Goal: Task Accomplishment & Management: Complete application form

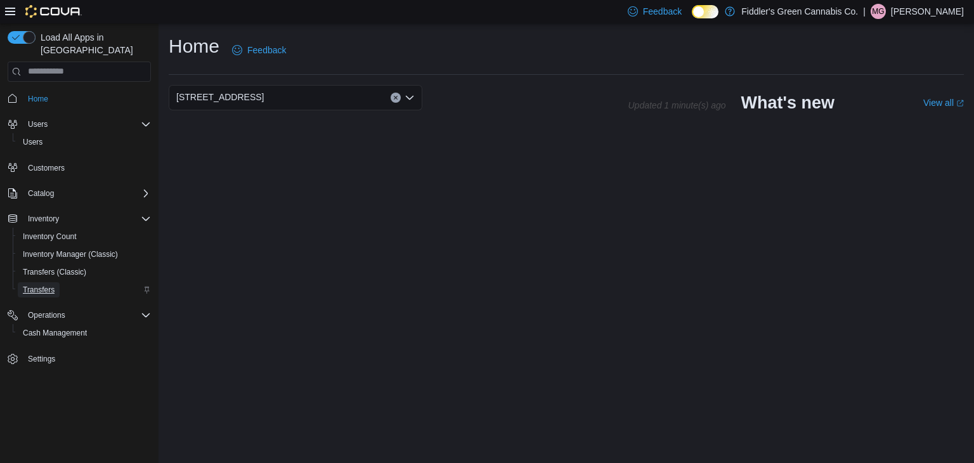
click at [48, 285] on span "Transfers" at bounding box center [39, 290] width 32 height 10
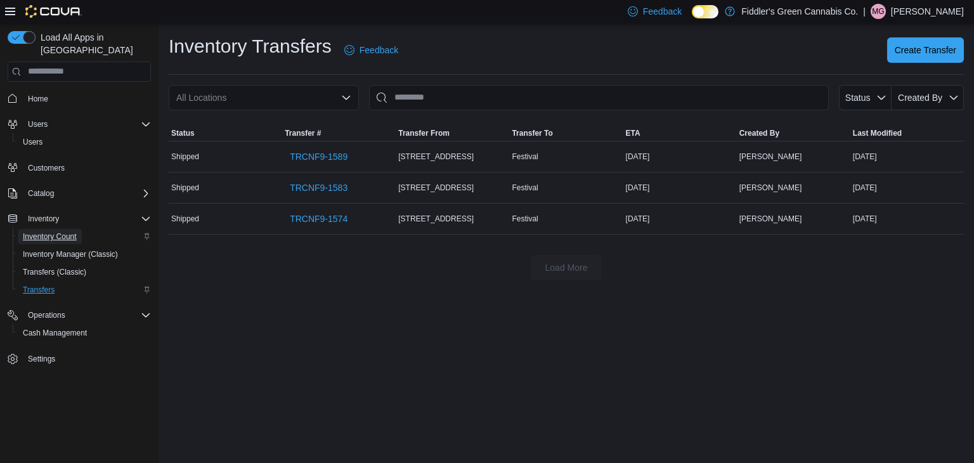
click at [57, 231] on span "Inventory Count" at bounding box center [50, 236] width 54 height 10
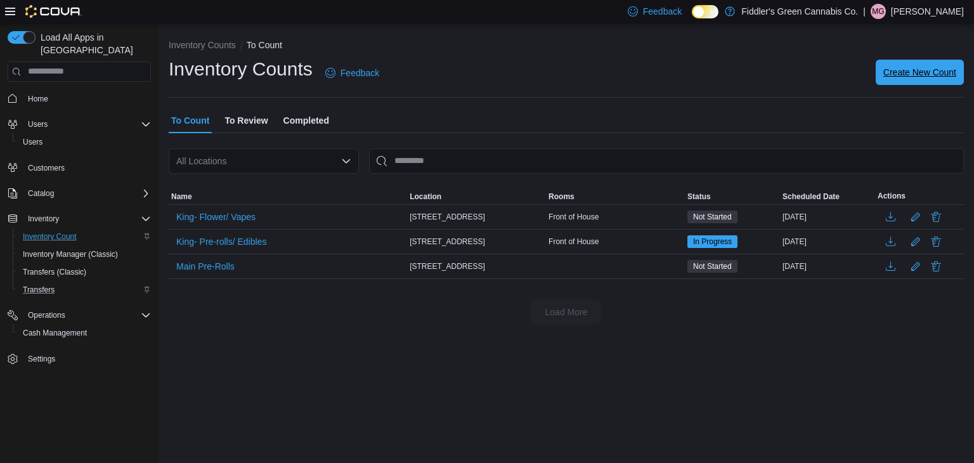
click at [922, 73] on span "Create New Count" at bounding box center [919, 72] width 73 height 13
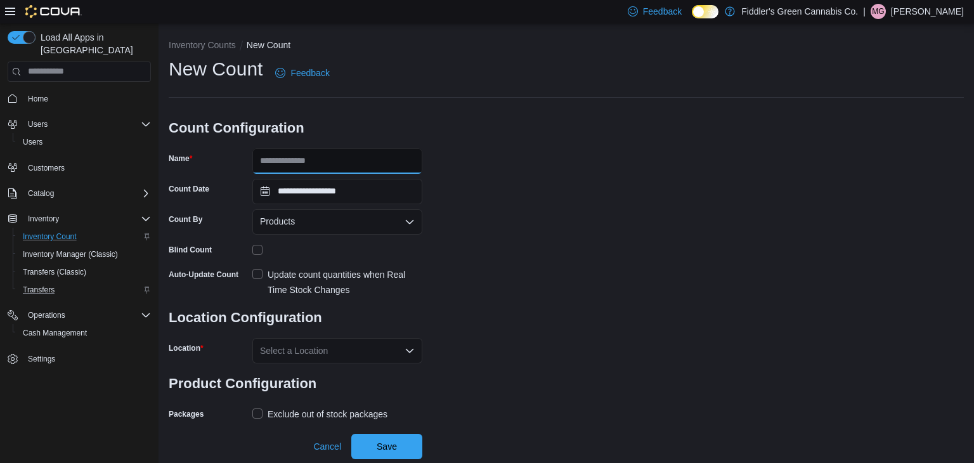
click at [342, 154] on input "Name" at bounding box center [337, 160] width 170 height 25
type input "**********"
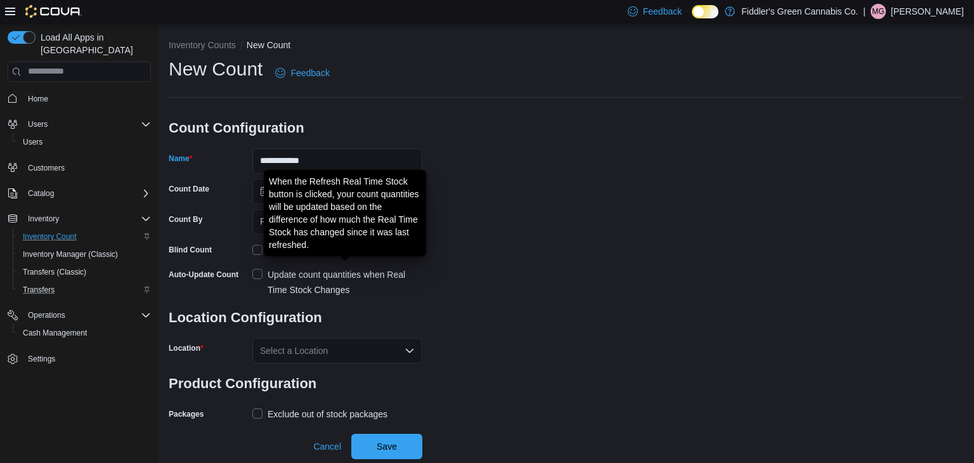
click at [350, 278] on div "Update count quantities when Real Time Stock Changes" at bounding box center [345, 282] width 155 height 30
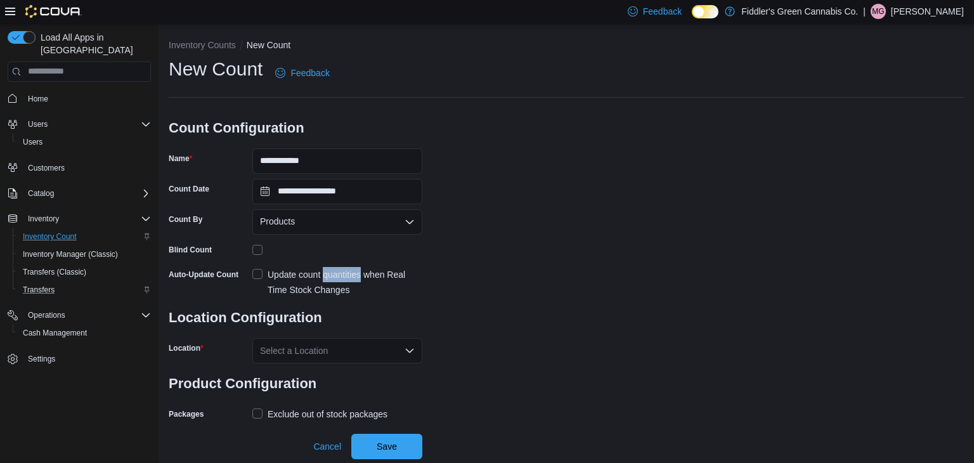
click at [356, 346] on div "Select a Location" at bounding box center [337, 350] width 170 height 25
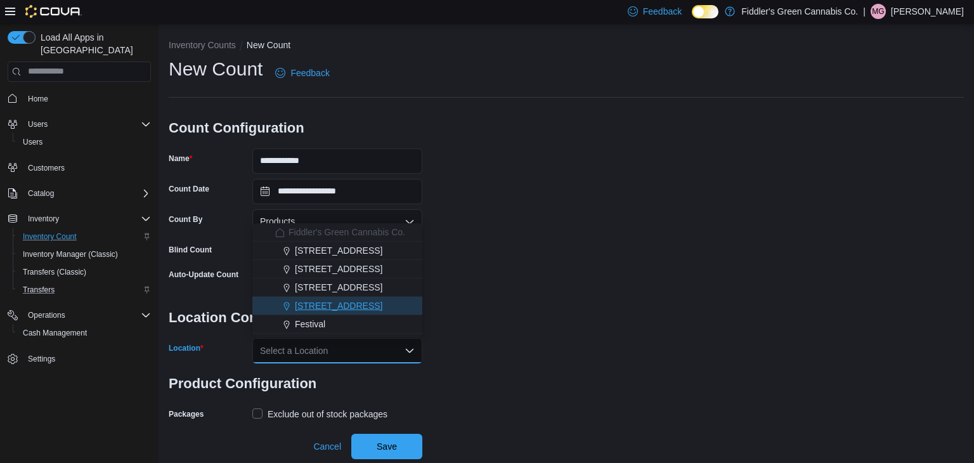
click at [351, 308] on span "[STREET_ADDRESS]" at bounding box center [339, 305] width 88 height 13
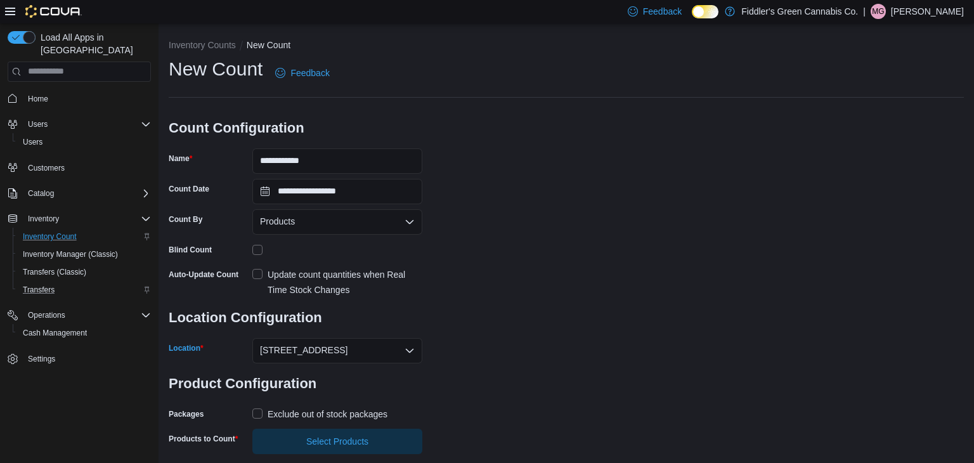
click at [596, 354] on div "**********" at bounding box center [566, 255] width 795 height 398
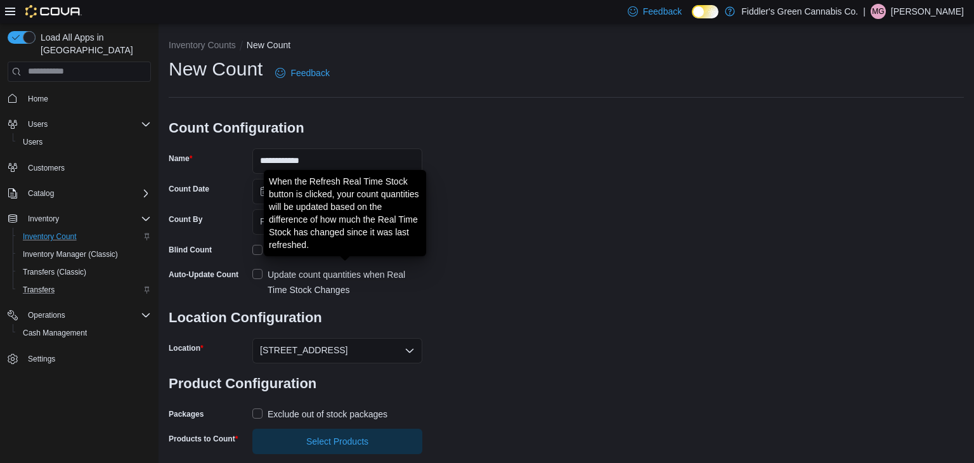
click at [300, 285] on div "Update count quantities when Real Time Stock Changes" at bounding box center [345, 282] width 155 height 30
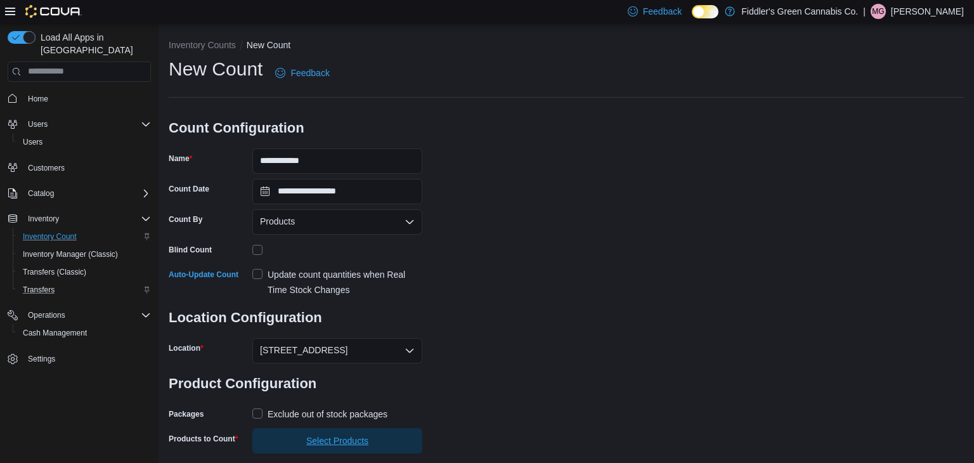
click at [349, 448] on span "Select Products" at bounding box center [337, 440] width 155 height 25
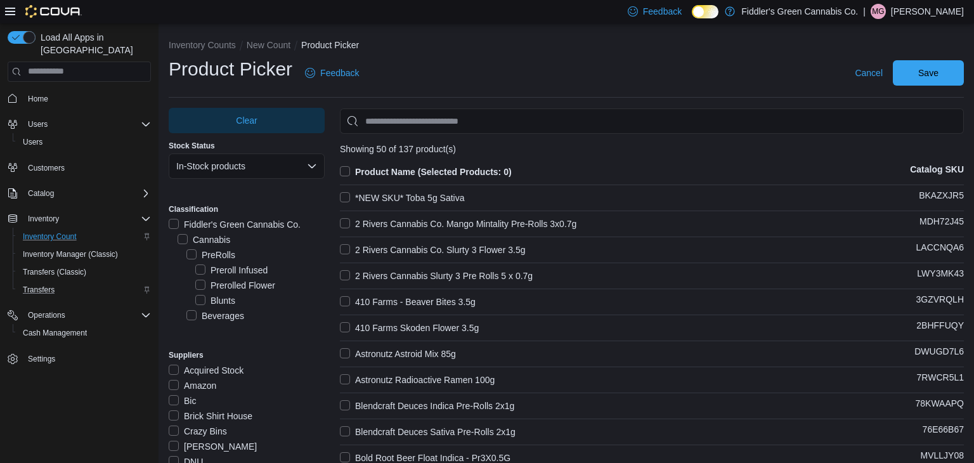
click at [304, 265] on div "Preroll Infused" at bounding box center [259, 270] width 129 height 15
click at [217, 286] on label "Edibles" at bounding box center [208, 285] width 44 height 15
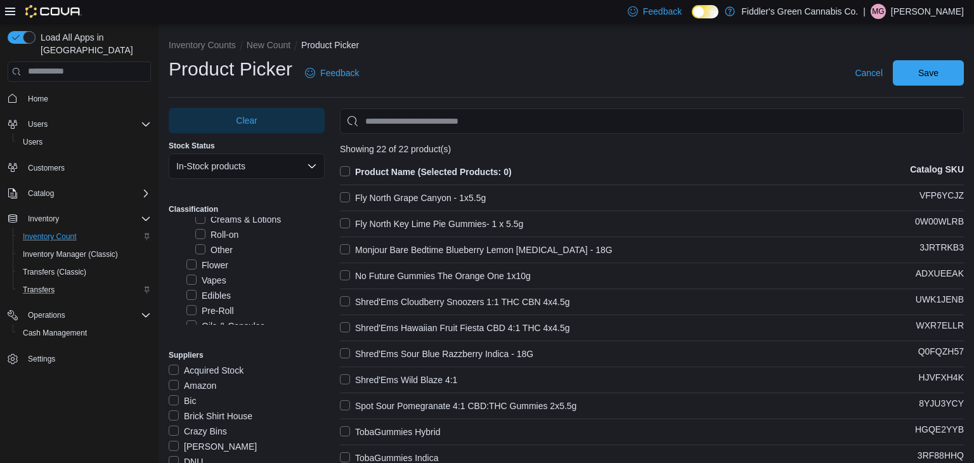
scroll to position [304, 0]
click at [212, 276] on label "Edibles" at bounding box center [208, 270] width 44 height 15
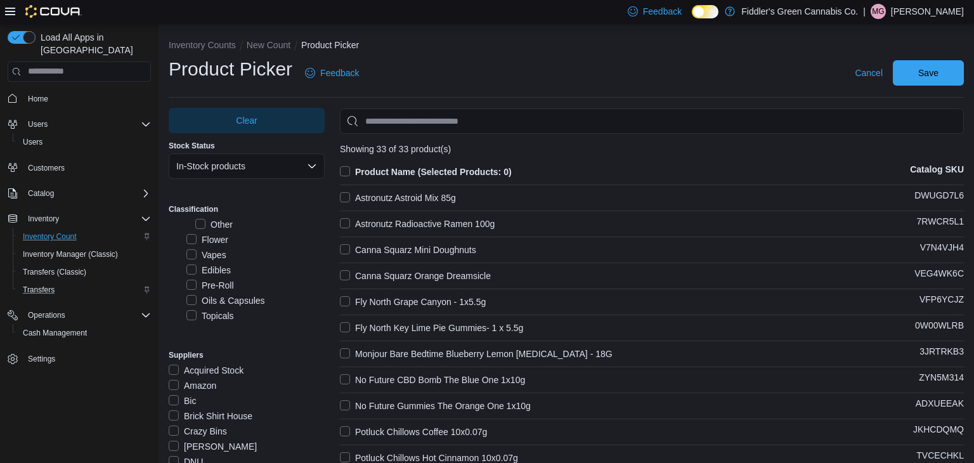
click at [348, 169] on label "Product Name (Selected Products: 0)" at bounding box center [426, 171] width 172 height 15
click at [914, 78] on span "Save" at bounding box center [929, 72] width 56 height 25
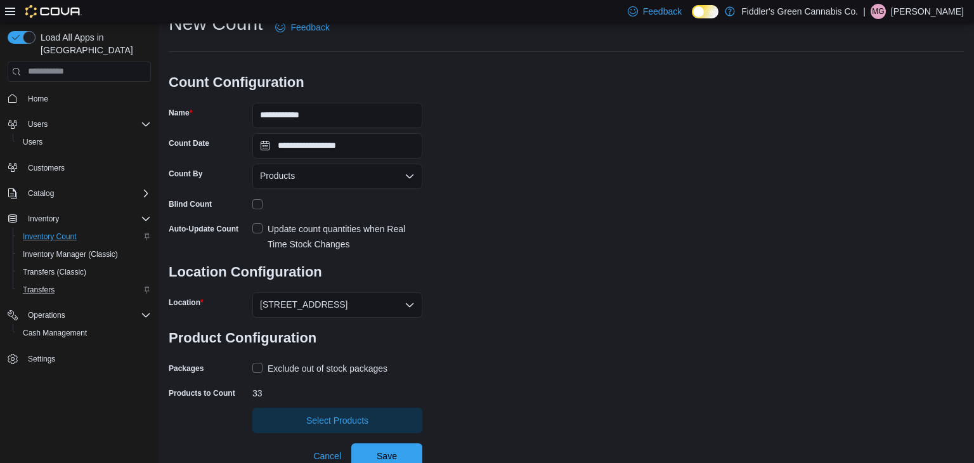
scroll to position [51, 0]
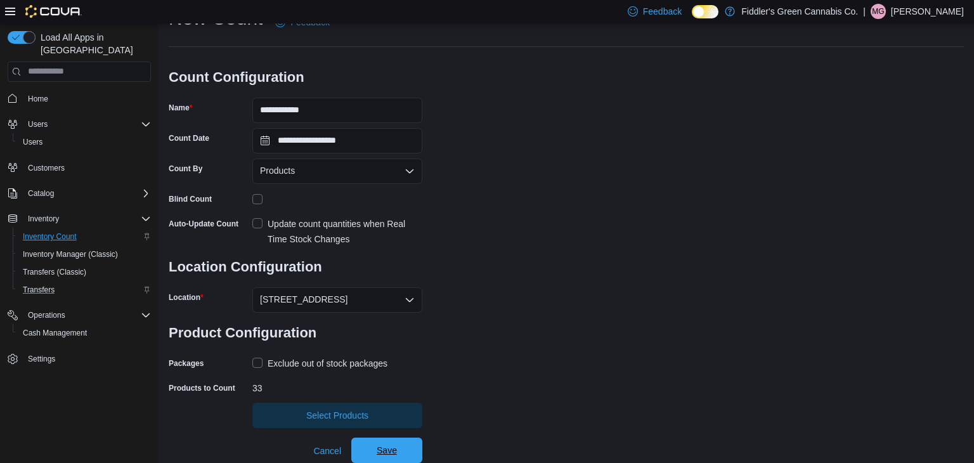
click at [382, 458] on span "Save" at bounding box center [387, 450] width 56 height 25
